Goal: Task Accomplishment & Management: Complete application form

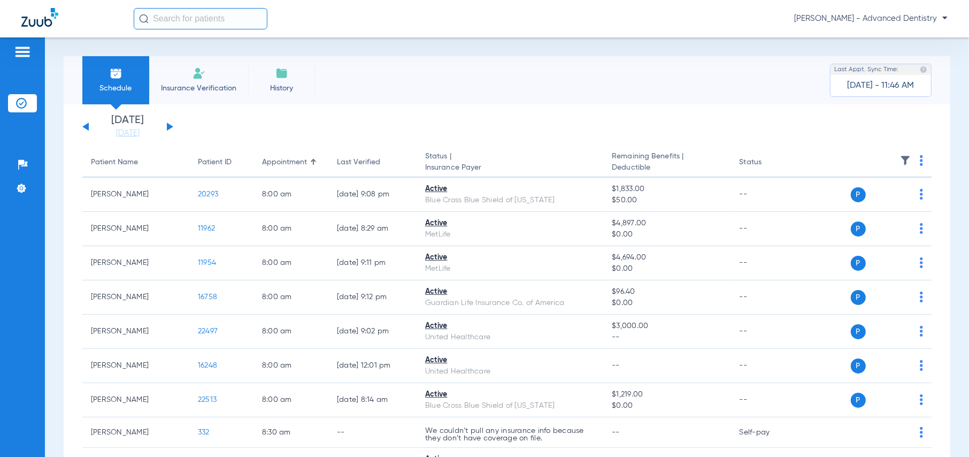
click at [167, 121] on div "[DATE] [DATE] [DATE] [DATE] [DATE] [DATE] [DATE] [DATE] [DATE] [DATE] [DATE] [D…" at bounding box center [127, 127] width 91 height 24
click at [167, 125] on button at bounding box center [170, 126] width 6 height 8
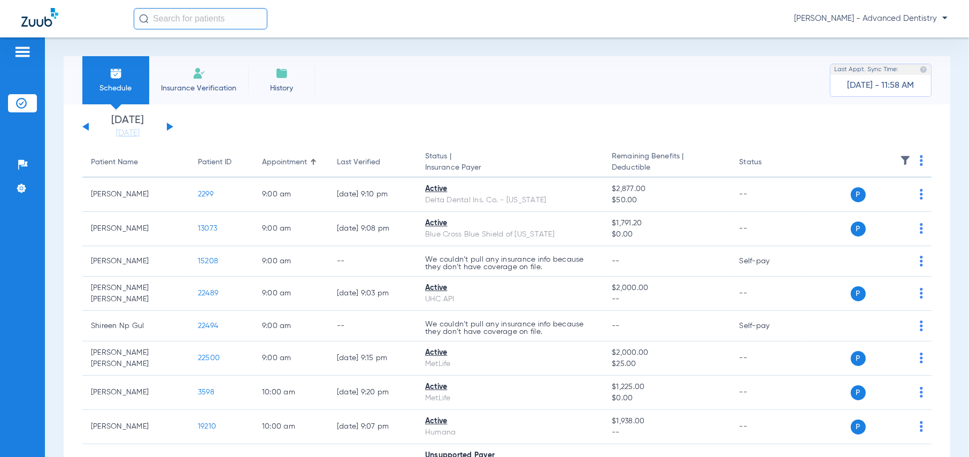
click at [168, 130] on div "[DATE] [DATE] [DATE] [DATE] [DATE] [DATE] [DATE] [DATE] [DATE] [DATE] [DATE] [D…" at bounding box center [127, 127] width 91 height 24
click at [168, 127] on button at bounding box center [170, 126] width 6 height 8
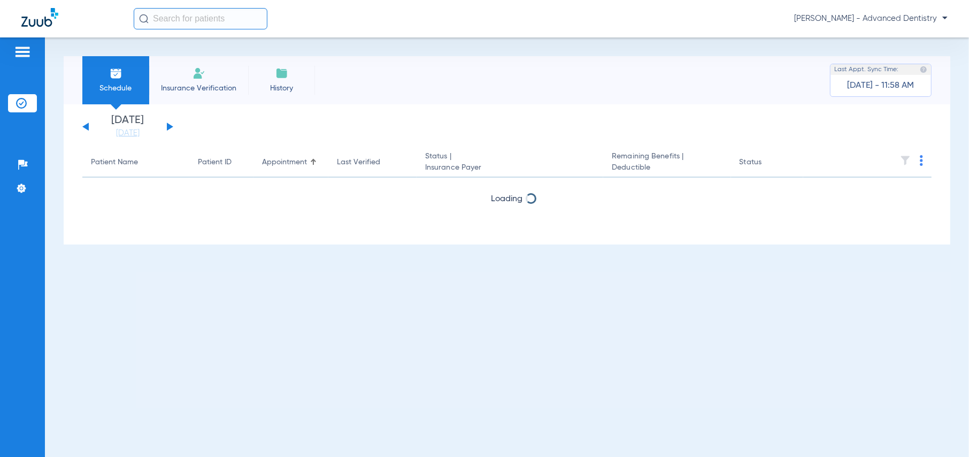
click at [168, 127] on button at bounding box center [170, 126] width 6 height 8
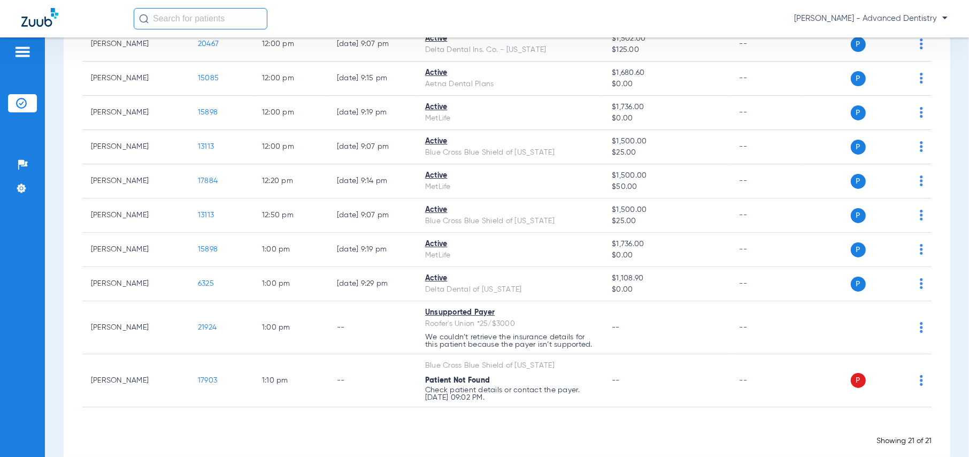
scroll to position [585, 0]
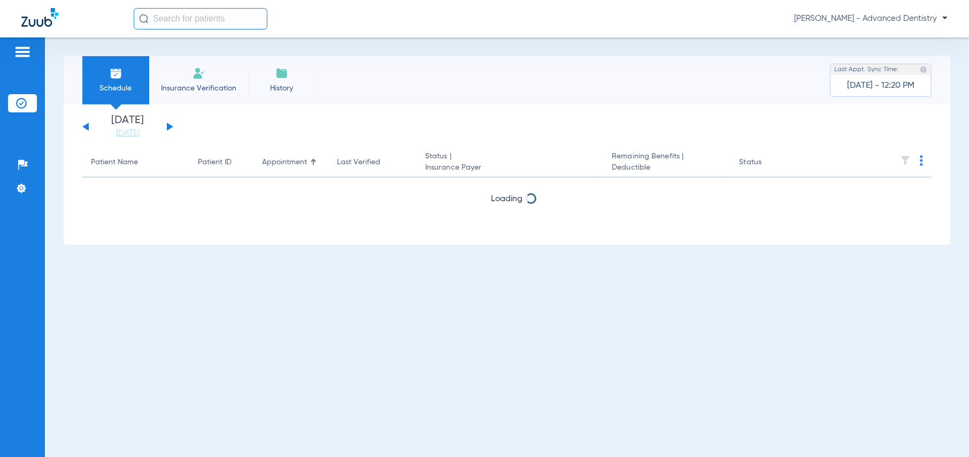
click at [170, 126] on button at bounding box center [170, 126] width 6 height 8
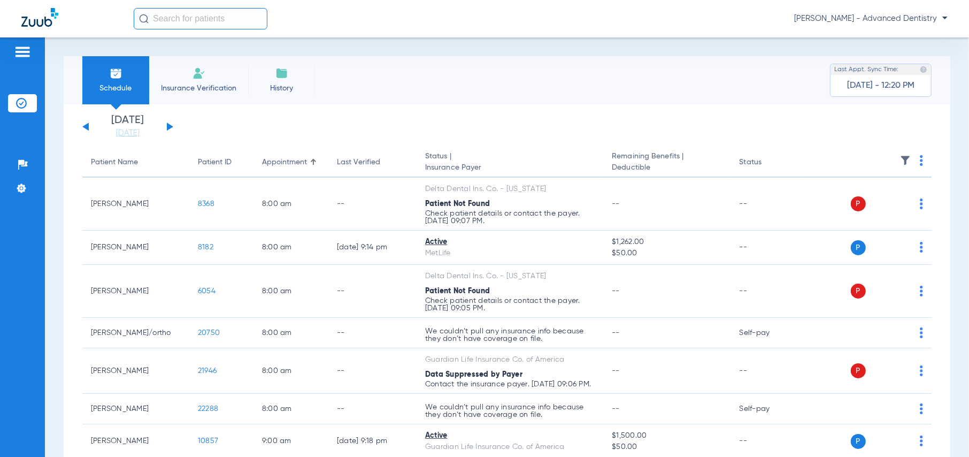
click at [170, 126] on button at bounding box center [170, 126] width 6 height 8
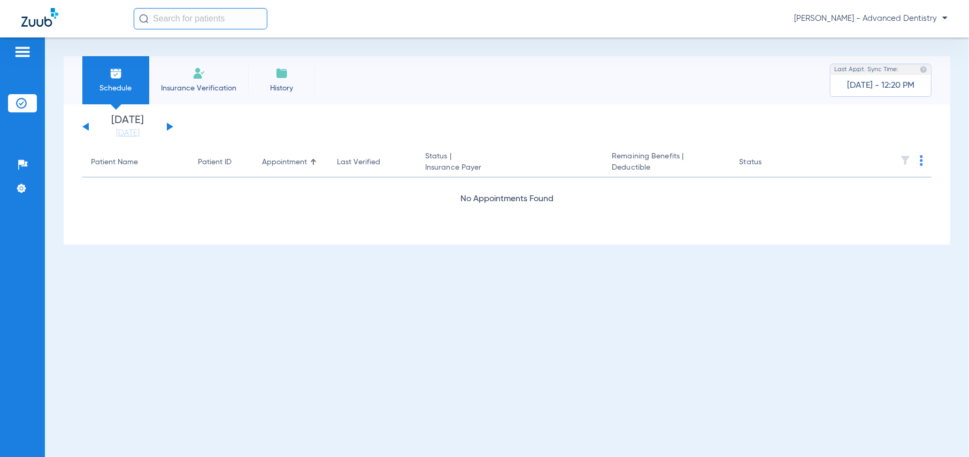
click at [170, 126] on button at bounding box center [170, 126] width 6 height 8
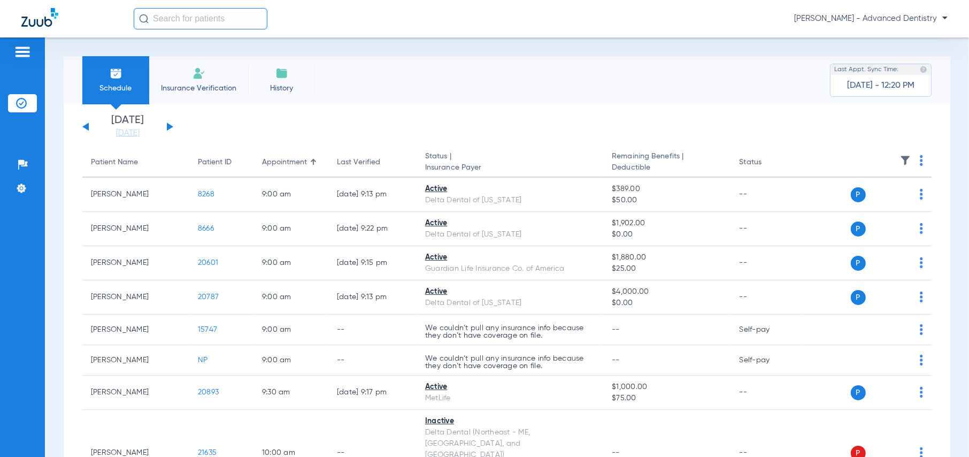
click at [208, 86] on span "Insurance Verification" at bounding box center [198, 88] width 83 height 11
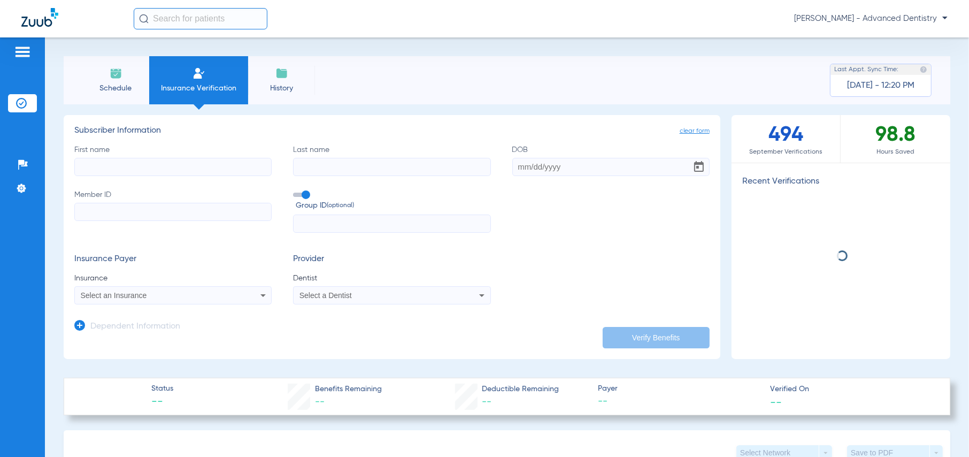
click at [196, 166] on input "First name" at bounding box center [172, 167] width 197 height 18
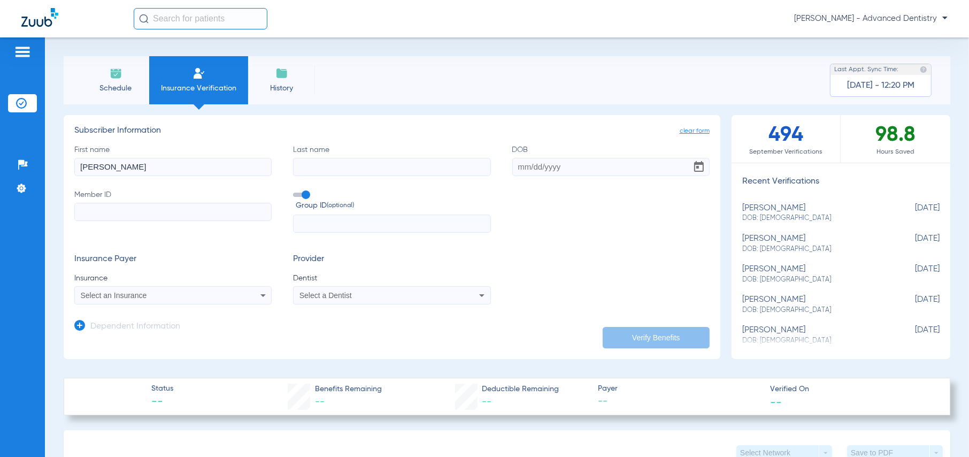
type input "Slawomir"
type input "Ziobro"
type input "12/17/1978"
click at [150, 204] on input "Member ID" at bounding box center [172, 212] width 197 height 18
click at [180, 211] on input "Member ID Required" at bounding box center [172, 212] width 197 height 18
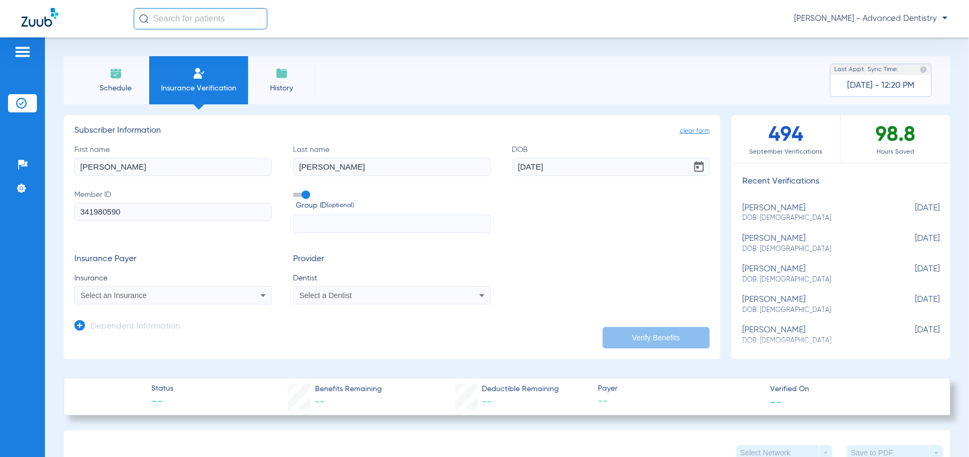
type input "341980590"
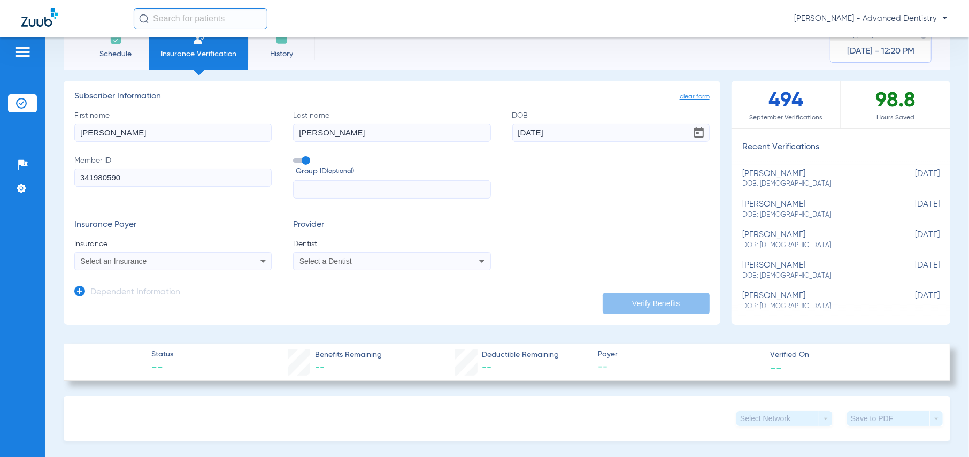
scroll to position [53, 0]
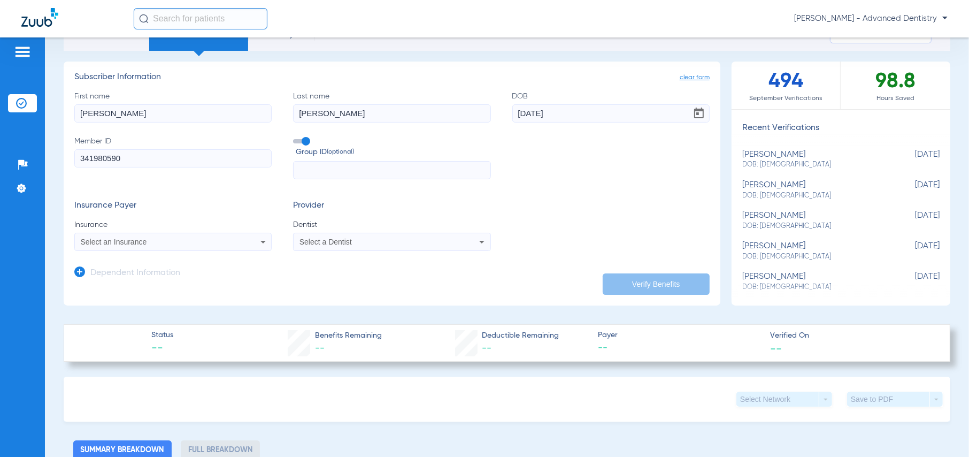
click at [257, 242] on icon at bounding box center [263, 241] width 13 height 13
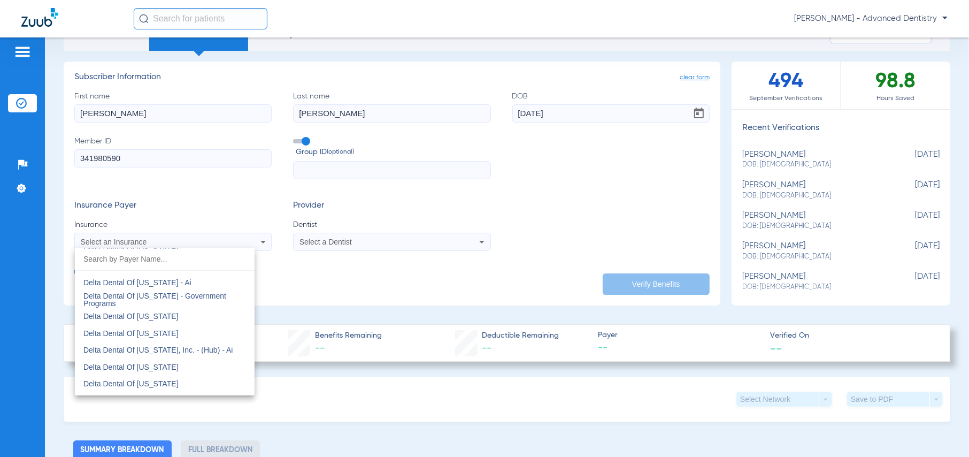
scroll to position [2299, 0]
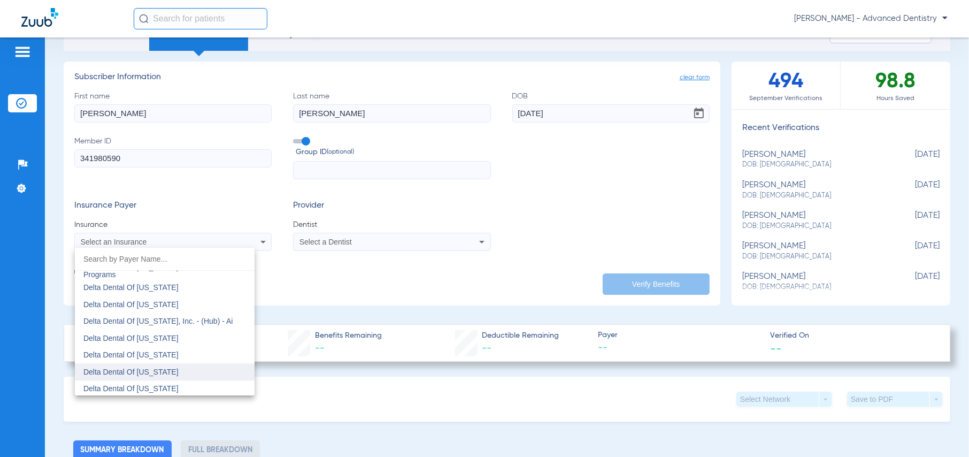
click at [150, 368] on span "Delta Dental Of Michigan" at bounding box center [130, 371] width 95 height 9
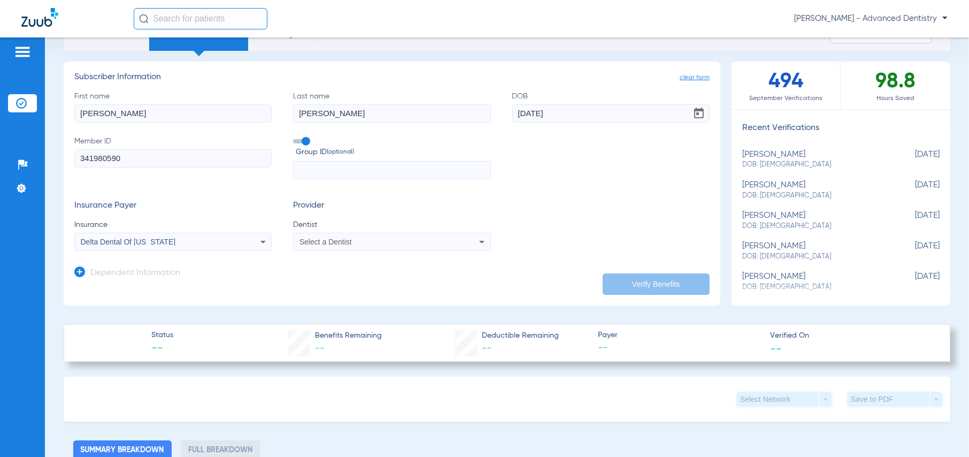
click at [385, 243] on div "Select a Dentist" at bounding box center [373, 241] width 148 height 7
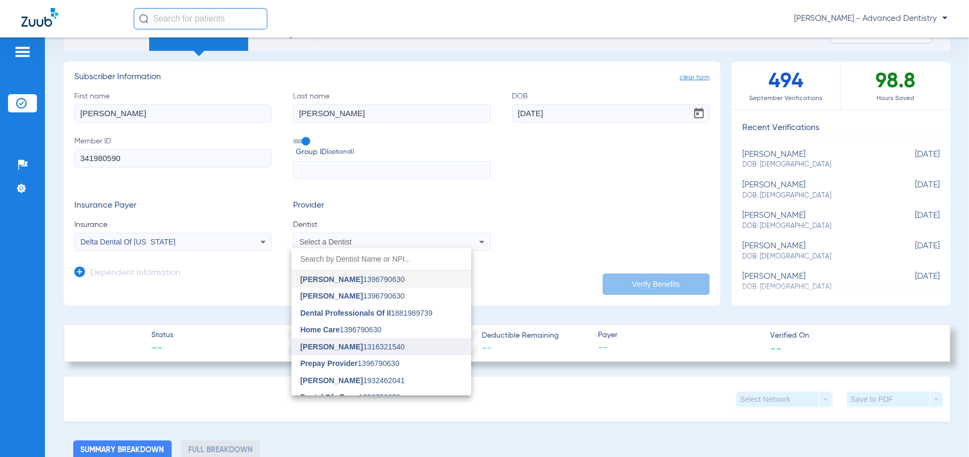
click at [327, 343] on span "Dustin Wylde" at bounding box center [331, 346] width 63 height 9
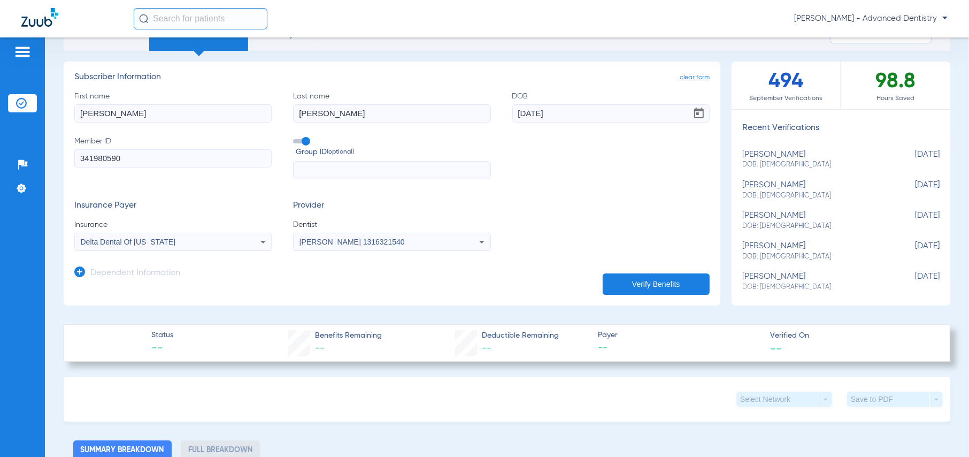
click at [638, 287] on button "Verify Benefits" at bounding box center [656, 283] width 107 height 21
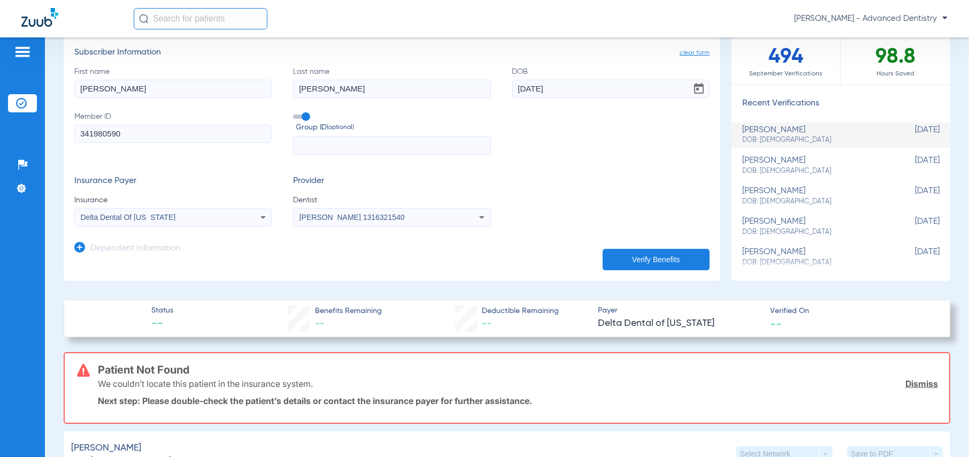
scroll to position [0, 0]
